Goal: Book appointment/travel/reservation

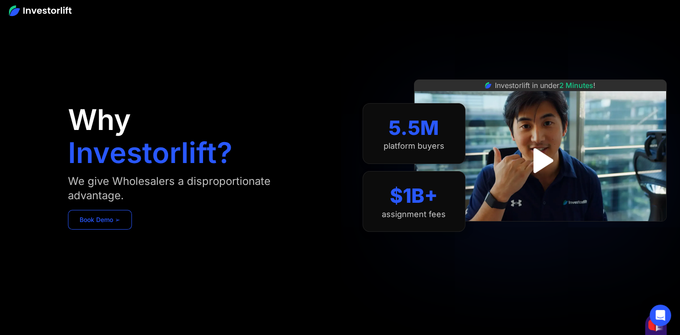
click at [102, 221] on link "Book Demo ➢" at bounding box center [100, 220] width 64 height 20
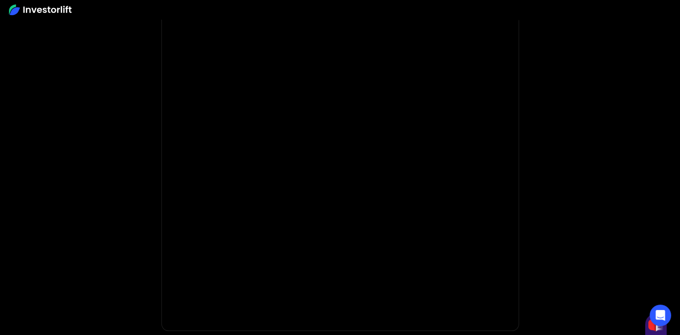
scroll to position [89, 0]
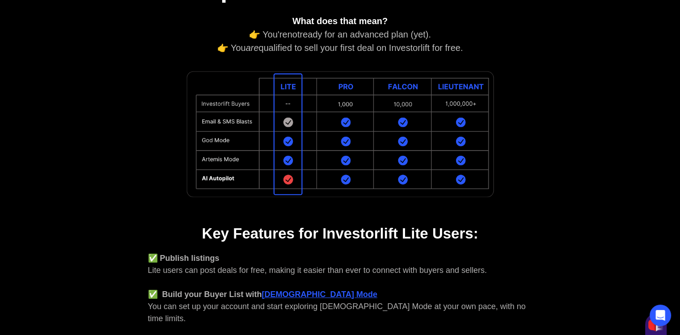
scroll to position [134, 0]
